Goal: Find specific page/section: Find specific page/section

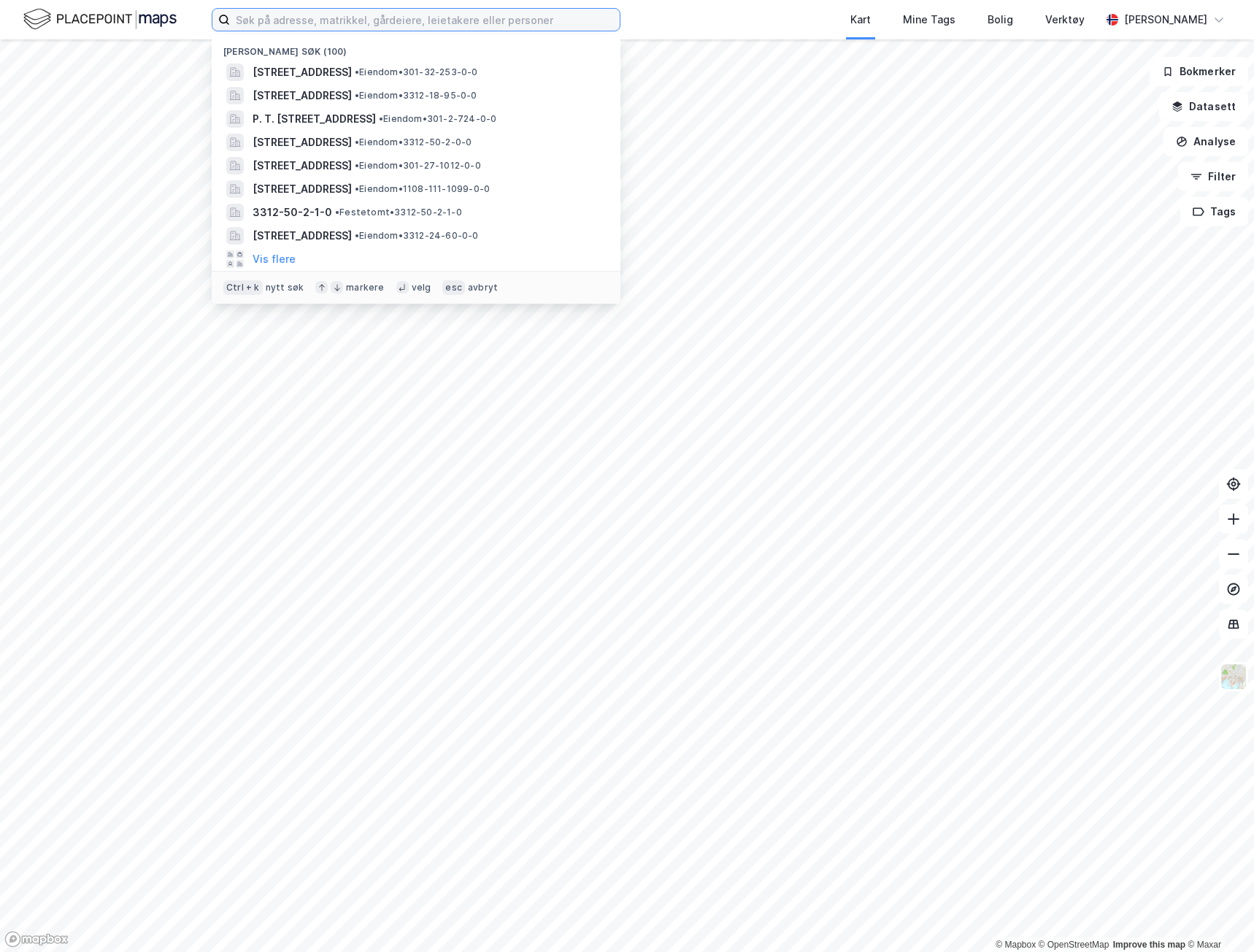
click at [468, 28] on input at bounding box center [425, 19] width 390 height 22
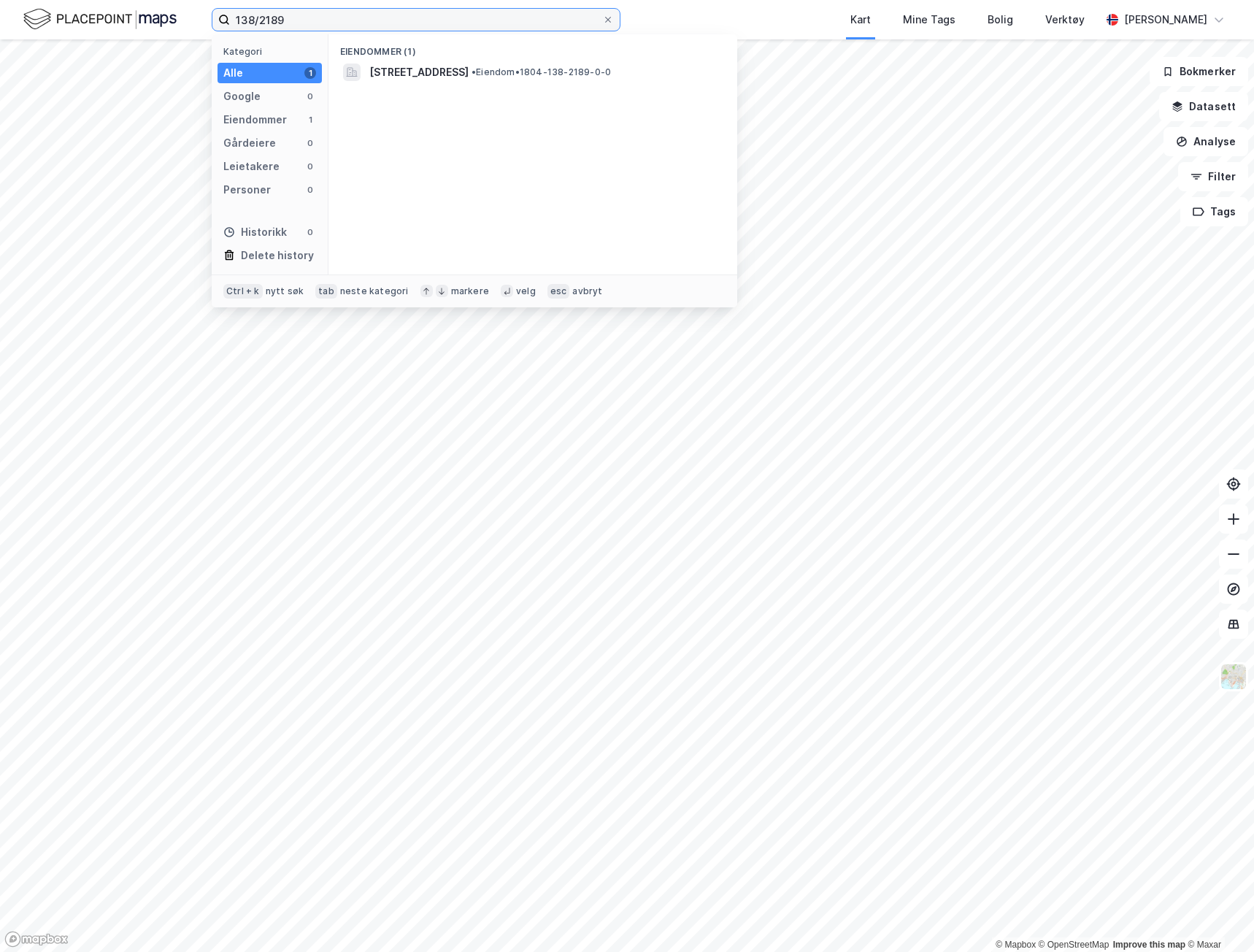
type input "138/2189"
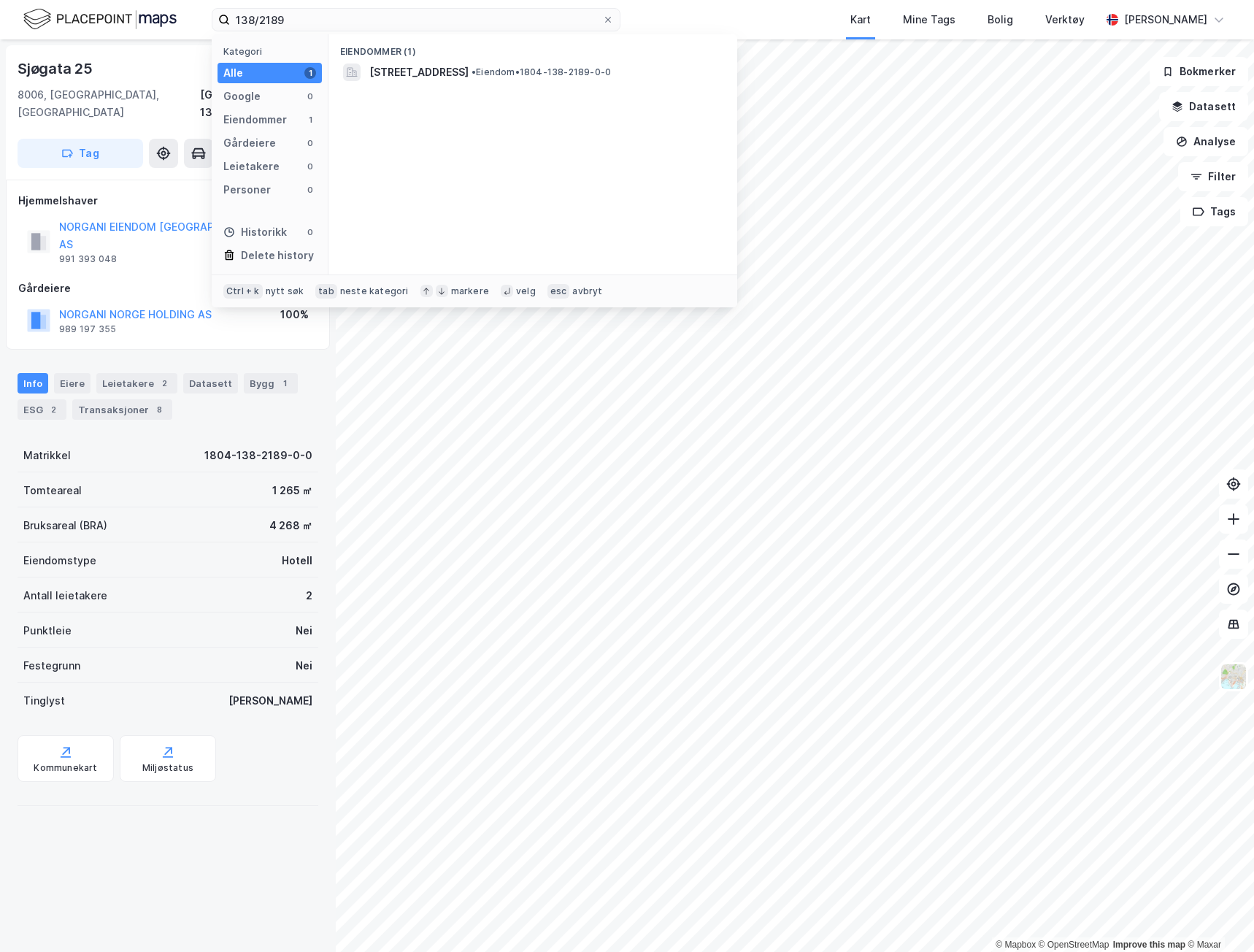
click at [234, 877] on div "Sjøgata 25 8006, [GEOGRAPHIC_DATA], [GEOGRAPHIC_DATA] [GEOGRAPHIC_DATA], 138/21…" at bounding box center [168, 495] width 336 height 912
